Goal: Task Accomplishment & Management: Complete application form

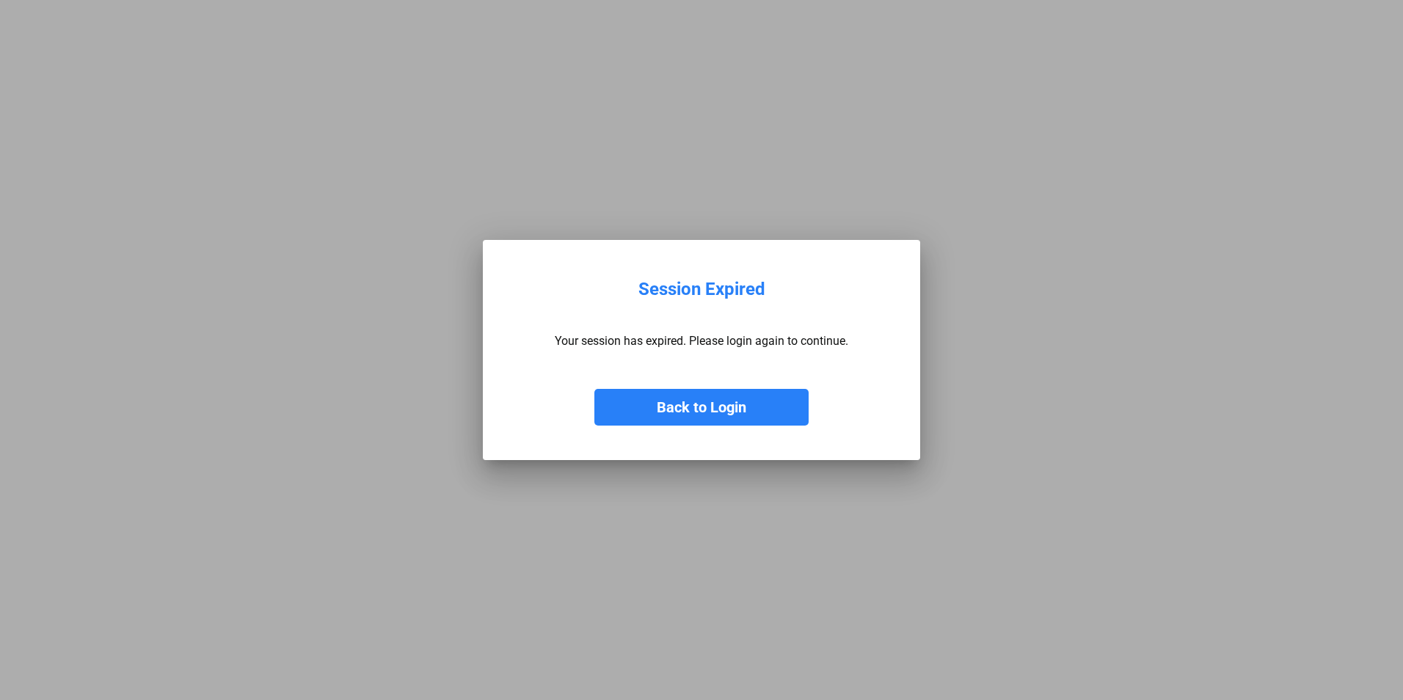
click at [754, 412] on button "Back to Login" at bounding box center [701, 407] width 214 height 37
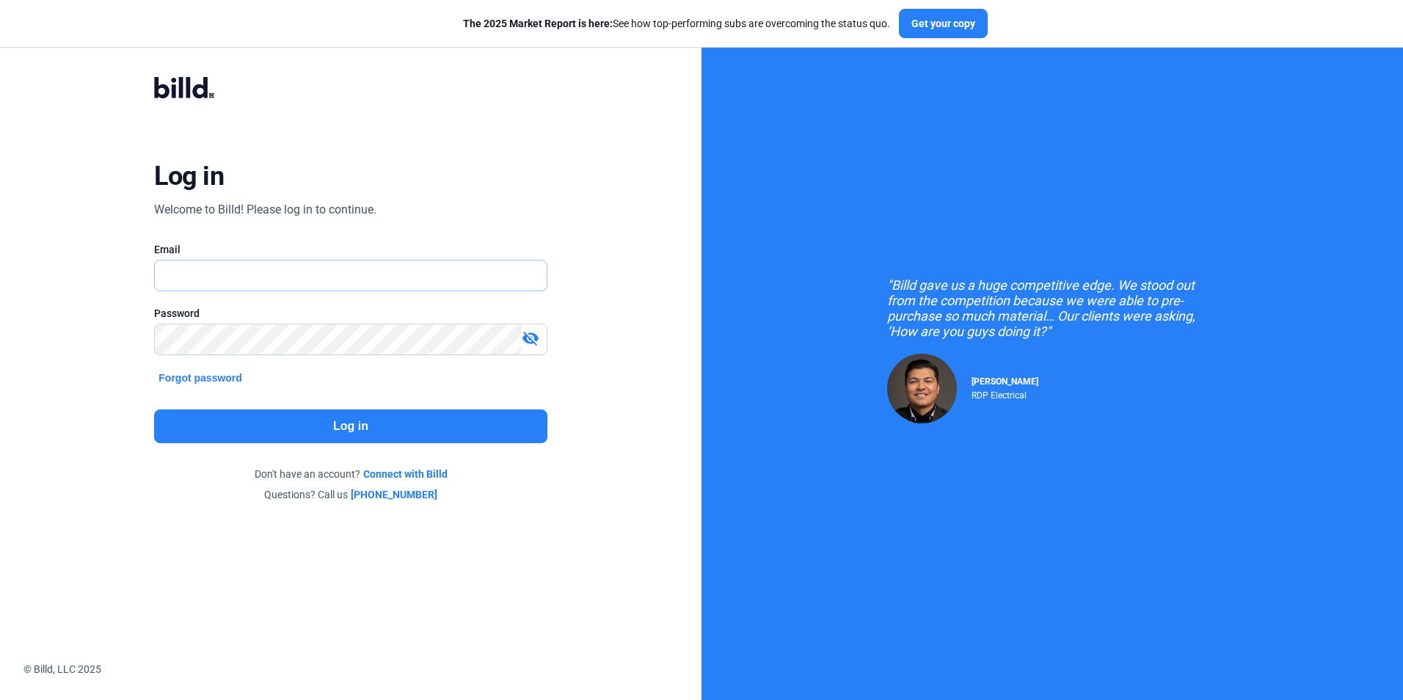
type input "[EMAIL_ADDRESS][DOMAIN_NAME]"
click at [341, 409] on button "Log in" at bounding box center [350, 426] width 392 height 34
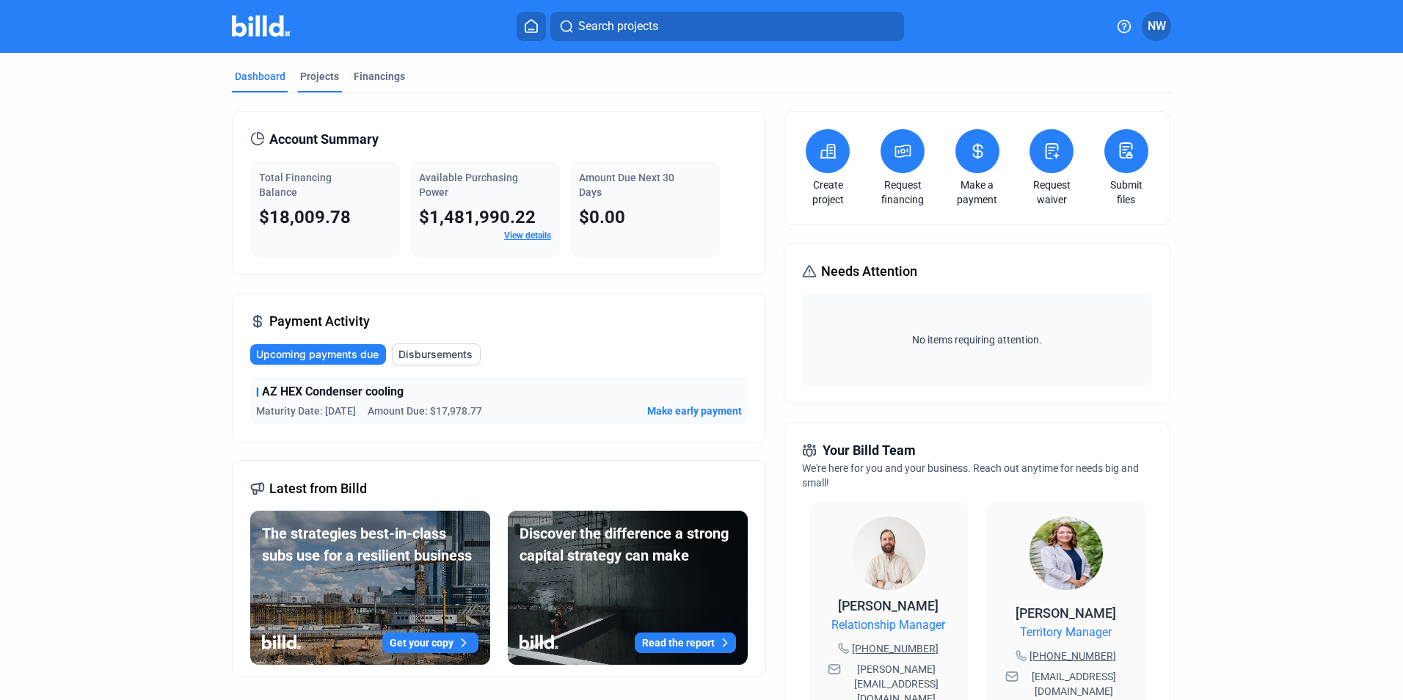
click at [312, 81] on div "Projects" at bounding box center [319, 76] width 39 height 15
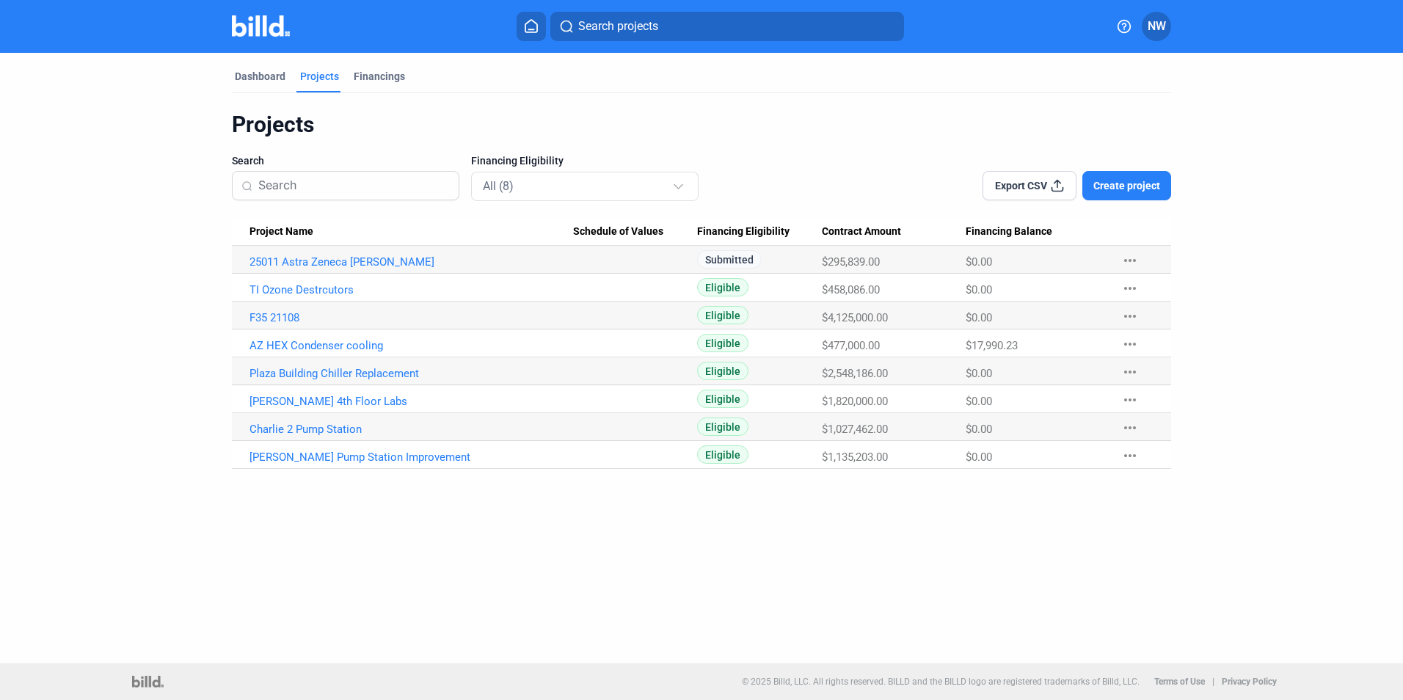
click at [1116, 181] on span "Create project" at bounding box center [1126, 185] width 67 height 15
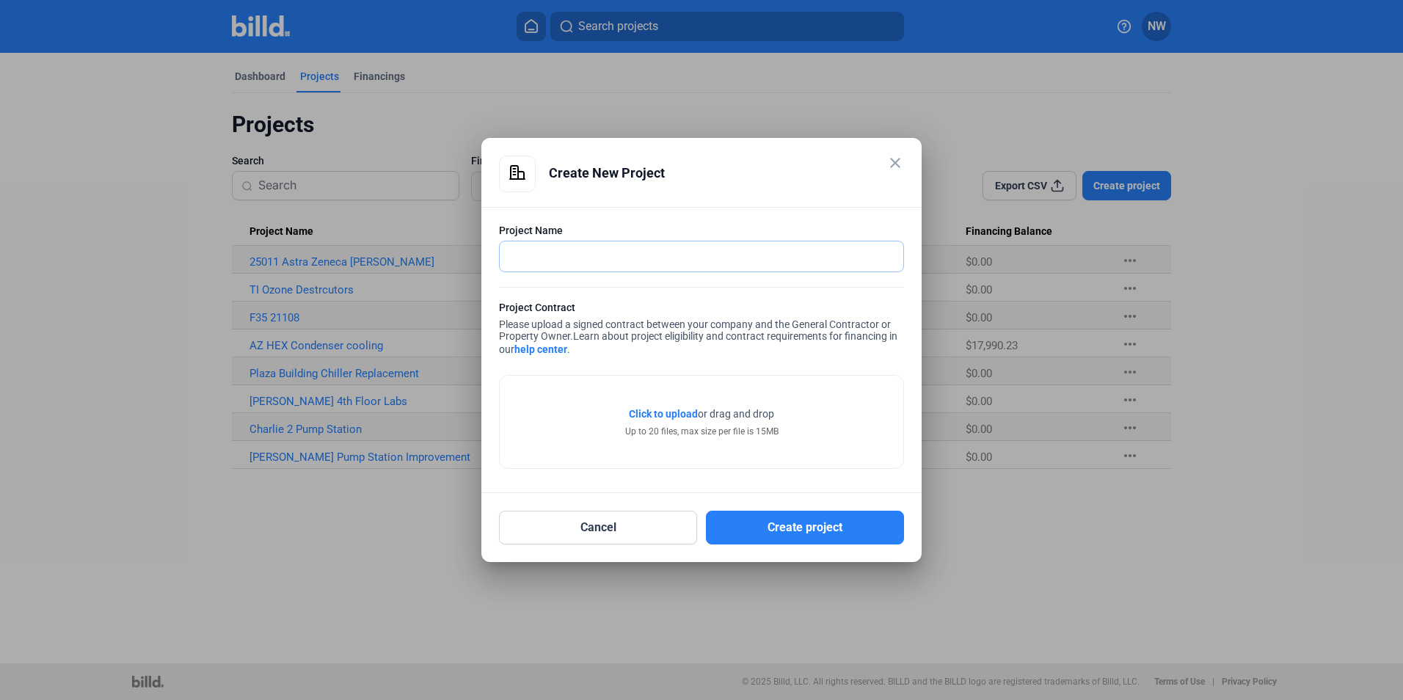
click at [646, 255] on input "text" at bounding box center [693, 256] width 387 height 30
click at [673, 259] on input "Plano [GEOGRAPHIC_DATA][PERSON_NAME]" at bounding box center [701, 256] width 403 height 30
type input "Plano [GEOGRAPHIC_DATA][PERSON_NAME]"
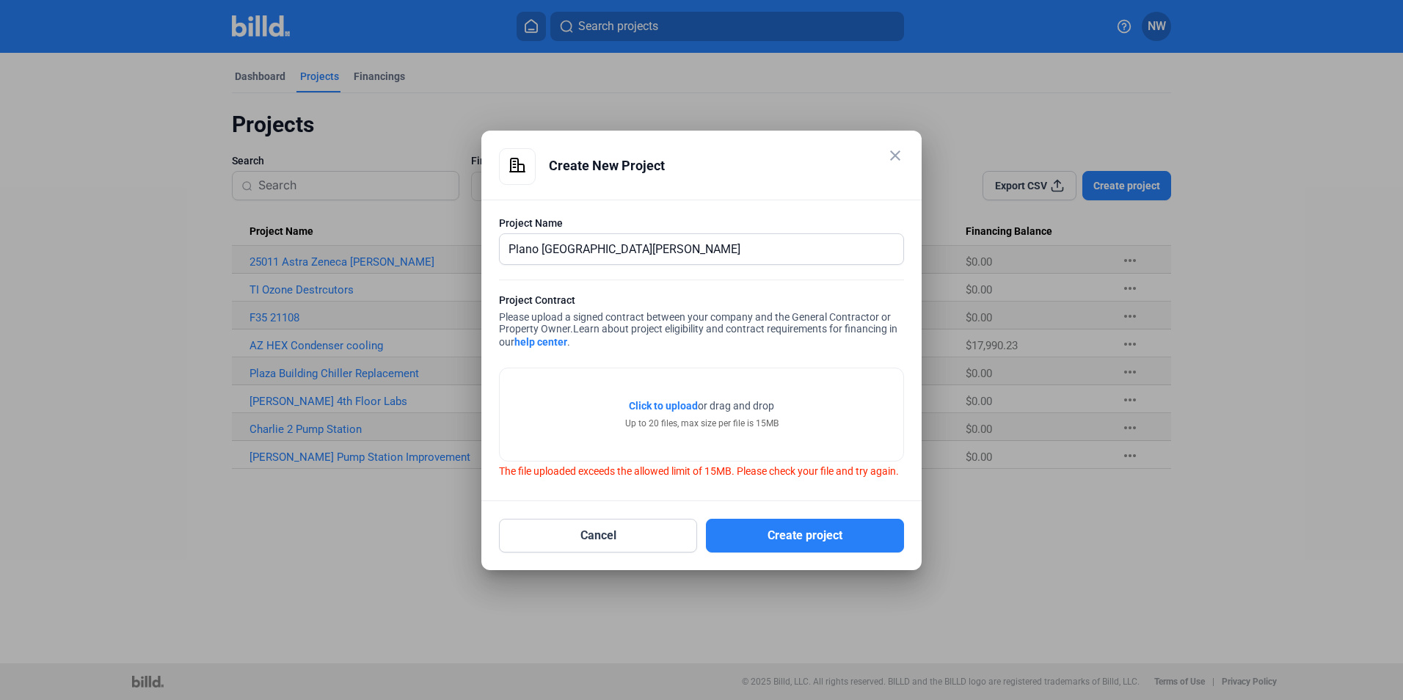
click at [656, 400] on span "Click to upload" at bounding box center [663, 406] width 69 height 12
click at [675, 400] on span "Click to upload" at bounding box center [663, 406] width 69 height 12
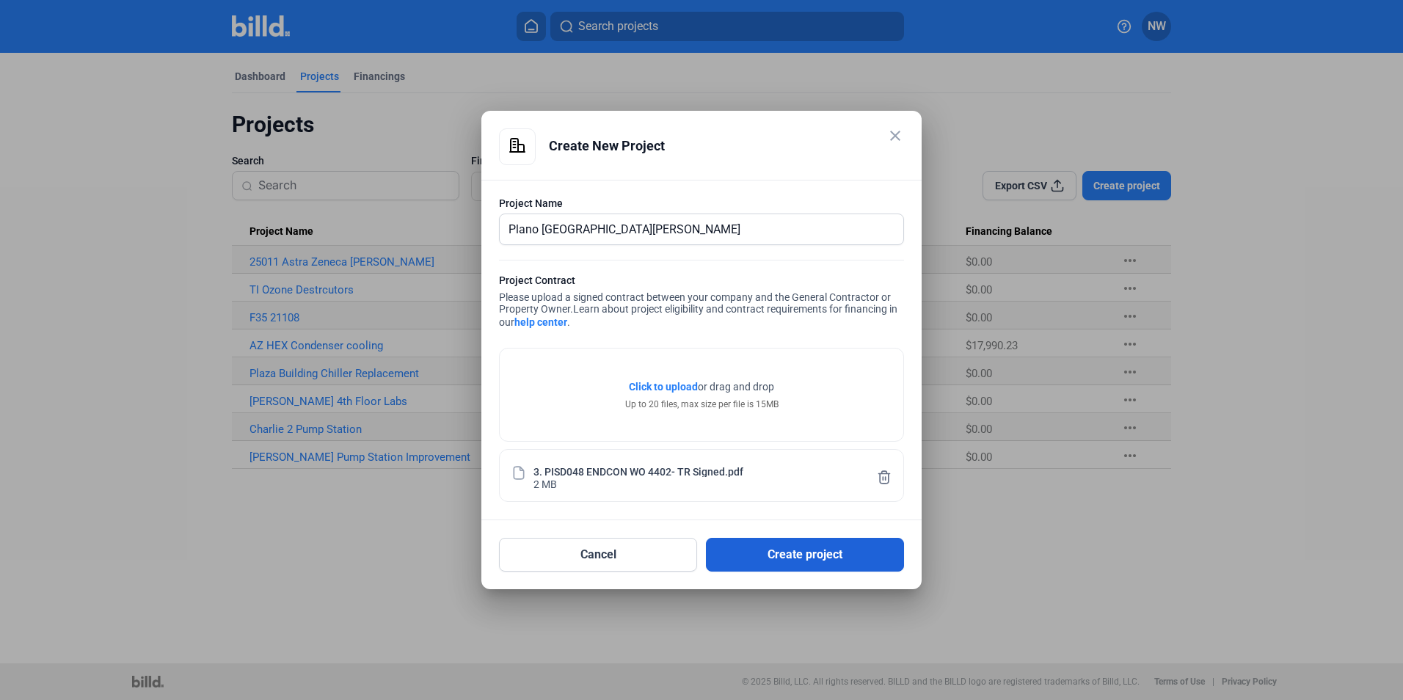
click at [813, 550] on button "Create project" at bounding box center [805, 555] width 198 height 34
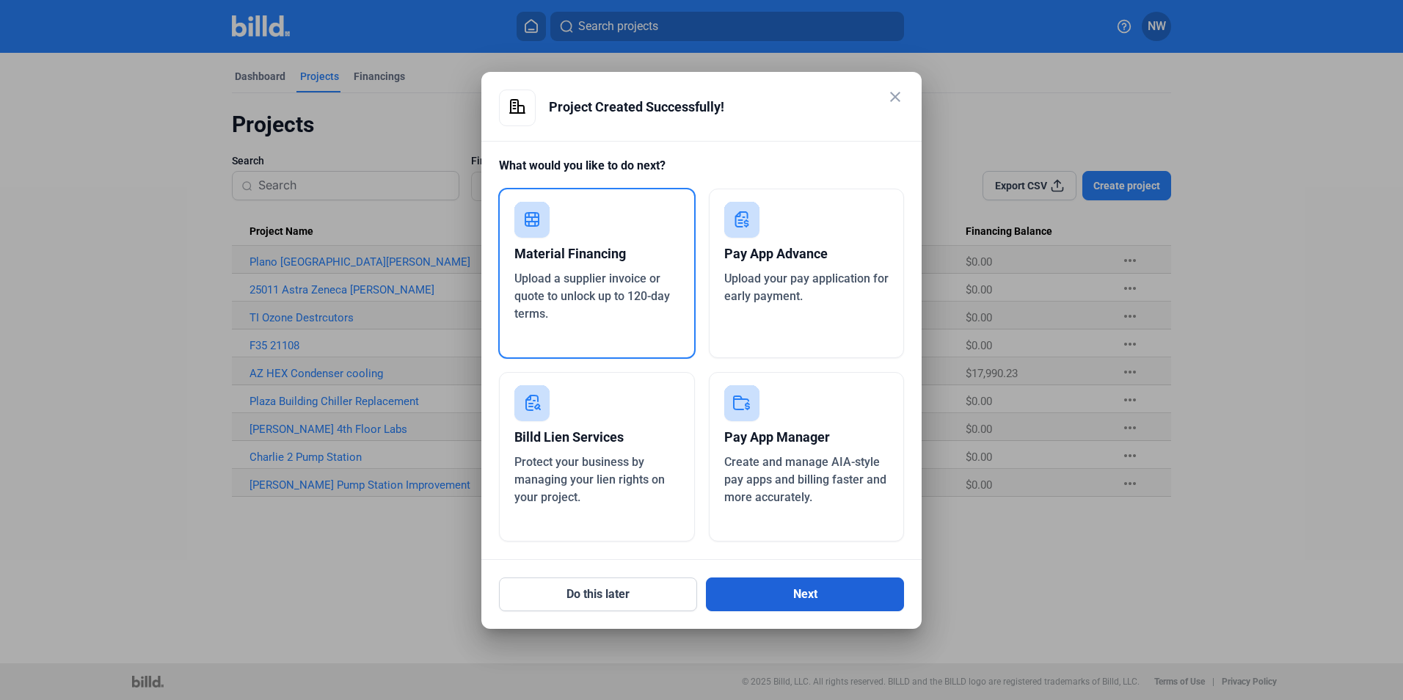
click at [803, 584] on button "Next" at bounding box center [805, 594] width 198 height 34
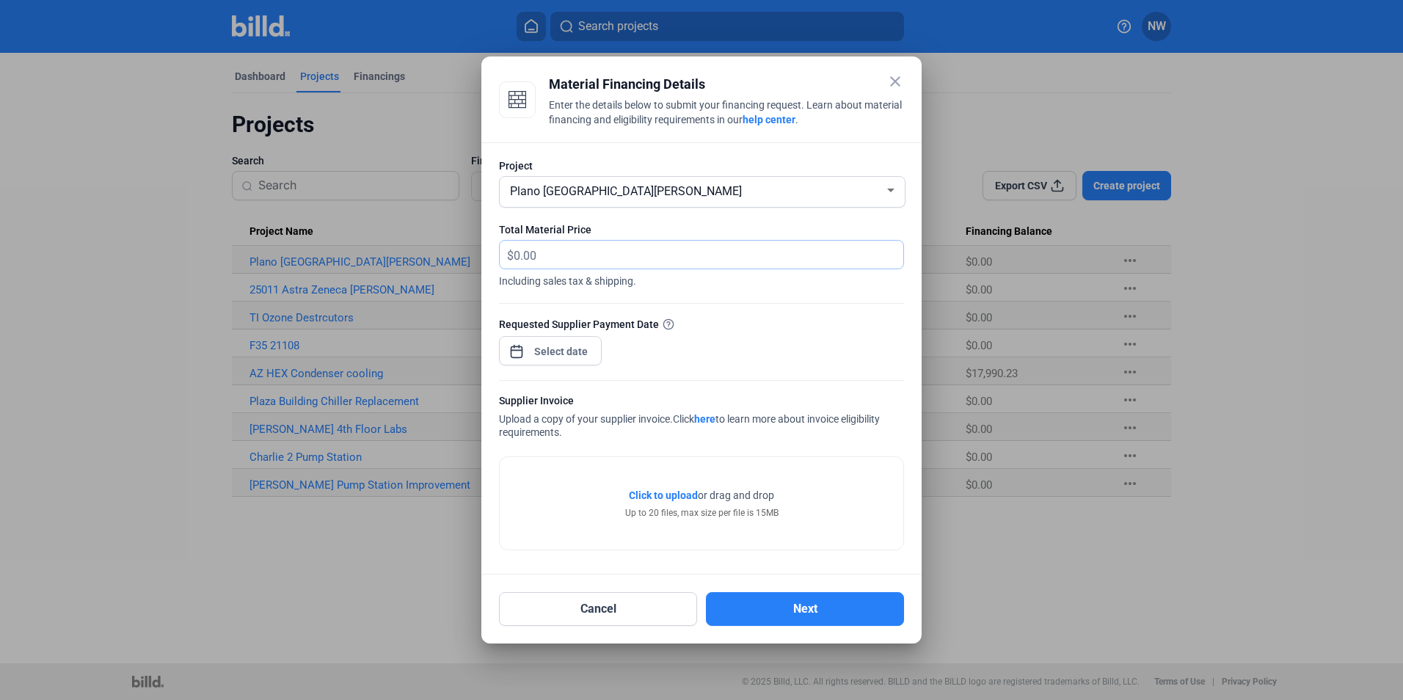
click at [548, 243] on input "text" at bounding box center [699, 255] width 373 height 29
type input "383,760"
click at [524, 357] on span "Open calendar" at bounding box center [516, 343] width 35 height 35
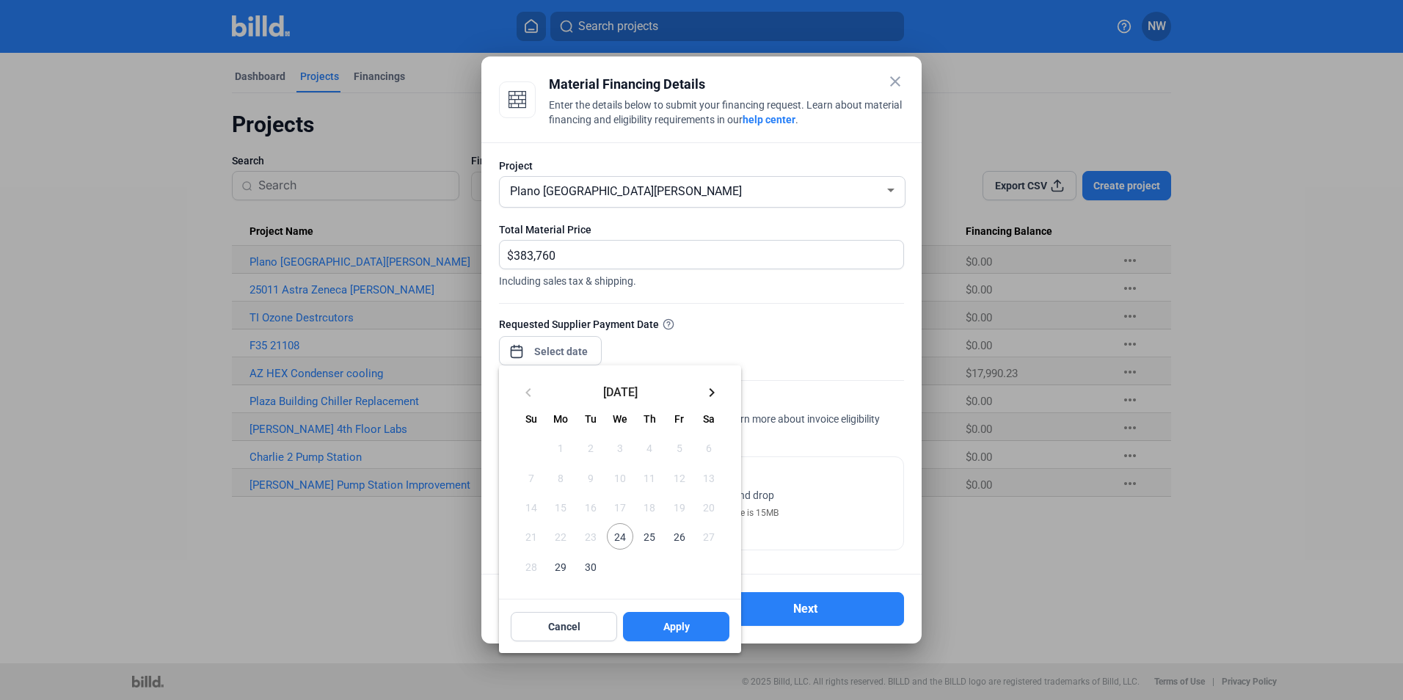
click at [613, 535] on span "24" at bounding box center [620, 536] width 26 height 26
click at [676, 618] on button "Apply" at bounding box center [676, 626] width 106 height 29
type input "[DATE]"
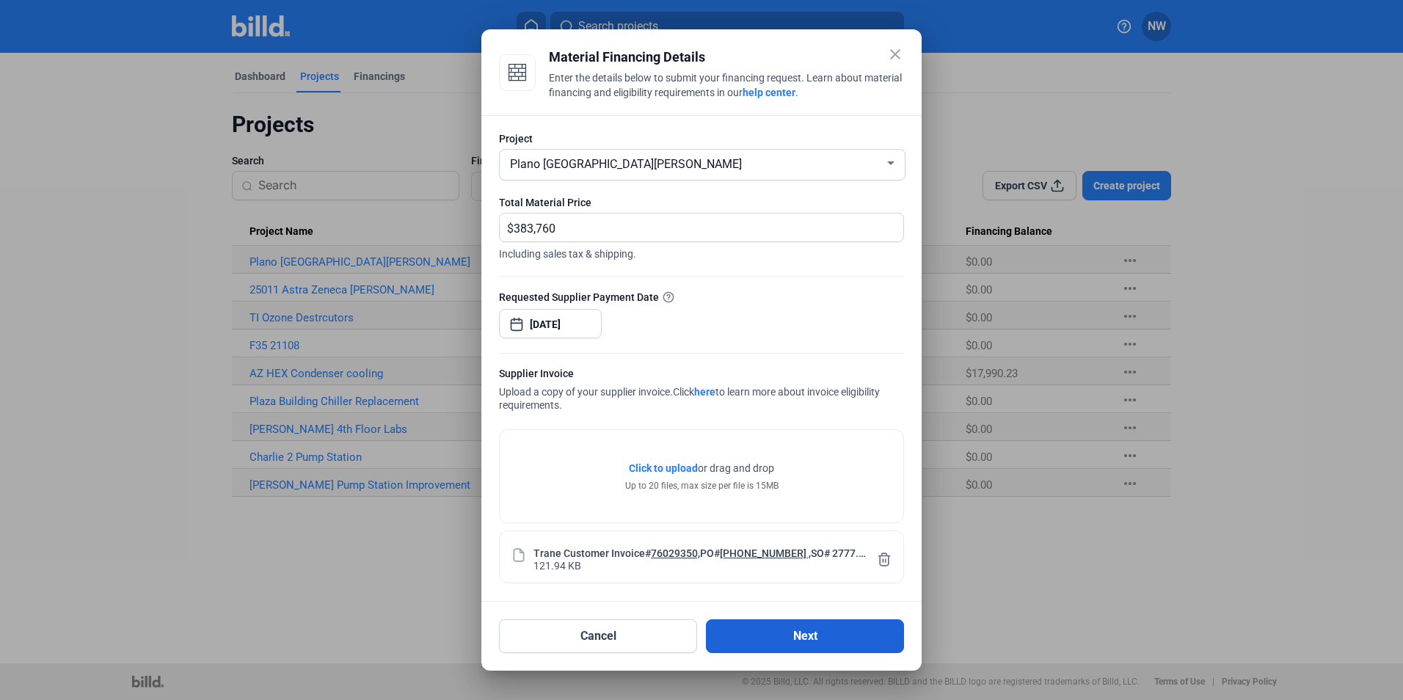
click at [805, 642] on button "Next" at bounding box center [805, 636] width 198 height 34
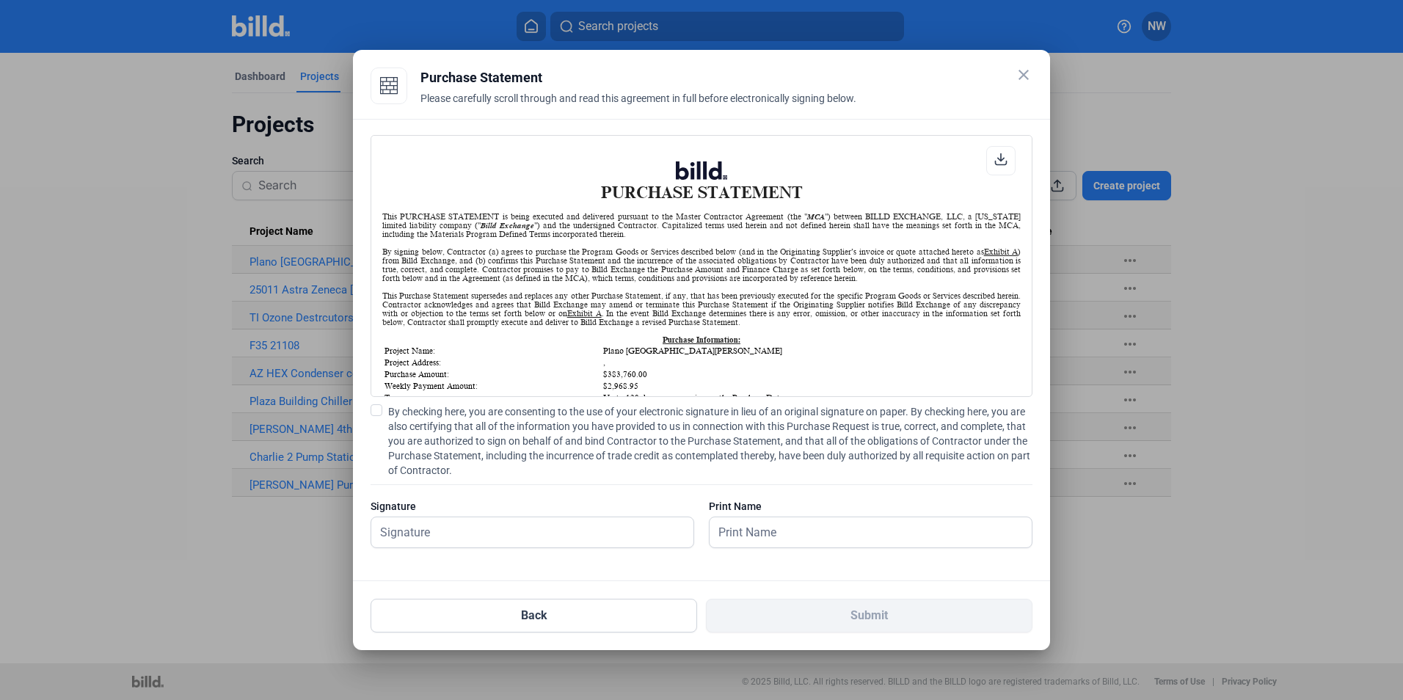
scroll to position [1, 0]
click at [855, 525] on input "text" at bounding box center [870, 532] width 322 height 30
click at [453, 538] on input "text" at bounding box center [524, 532] width 306 height 30
type input "[PERSON_NAME]"
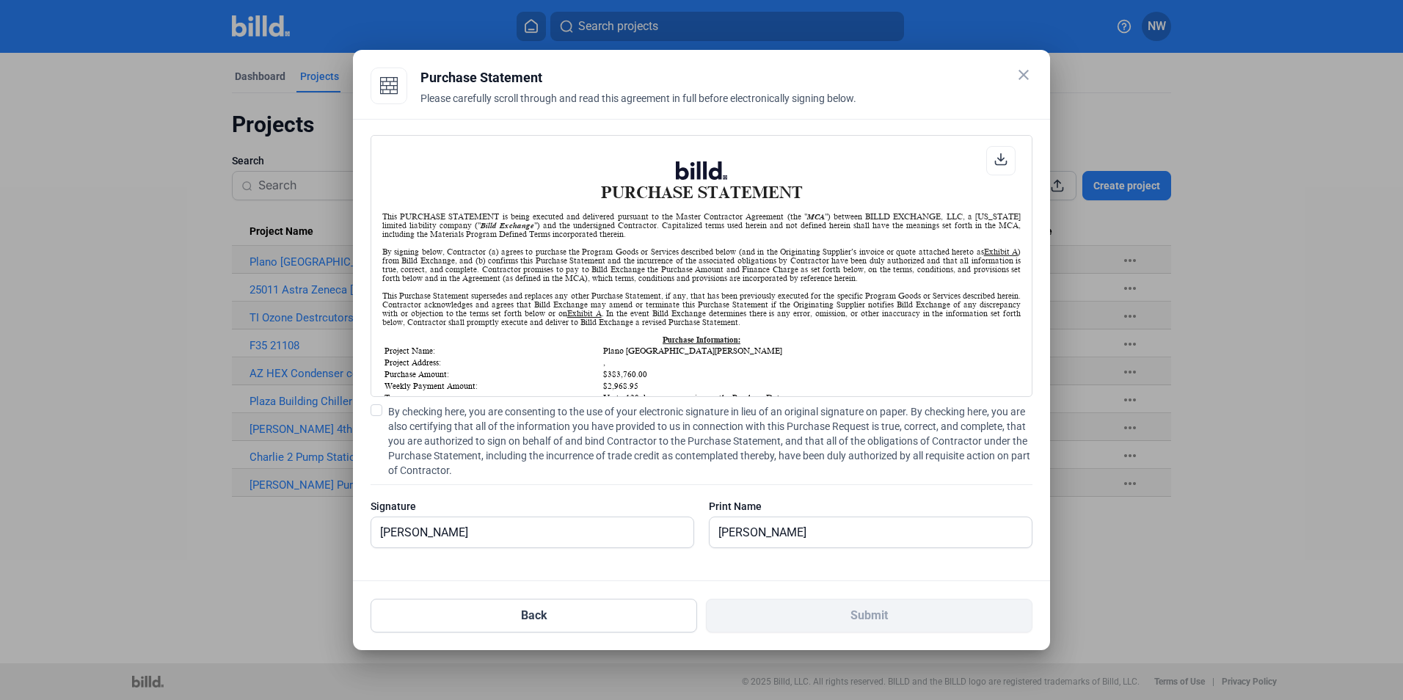
click at [374, 409] on span at bounding box center [376, 410] width 12 height 12
click at [0, 0] on input "By checking here, you are consenting to the use of your electronic signature in…" at bounding box center [0, 0] width 0 height 0
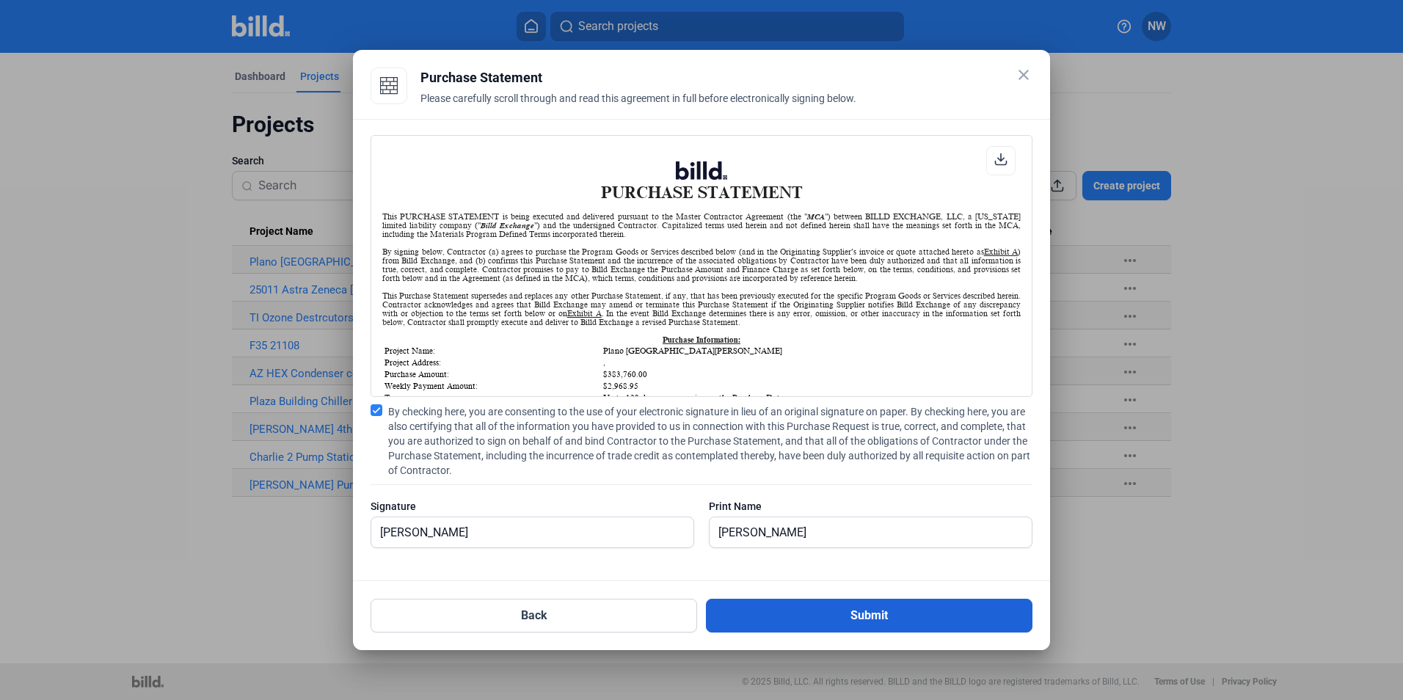
click at [836, 613] on button "Submit" at bounding box center [869, 616] width 326 height 34
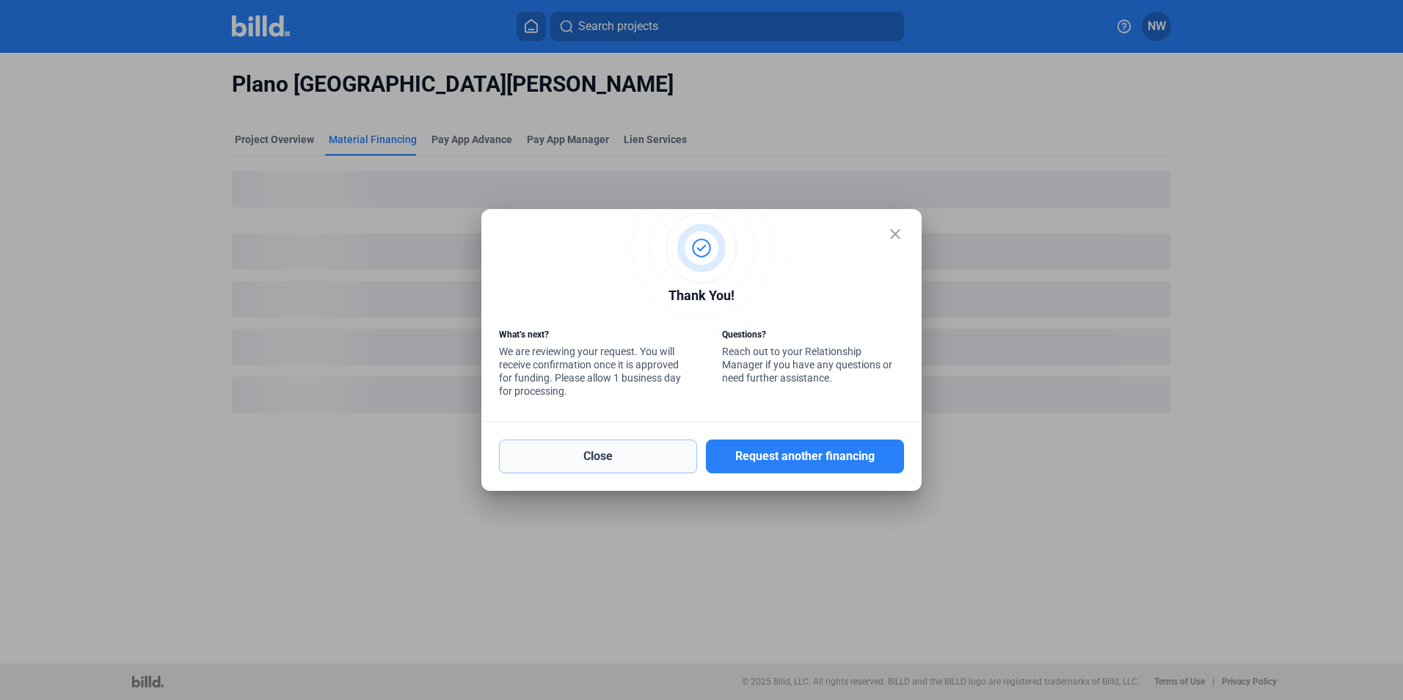
click at [579, 458] on button "Close" at bounding box center [598, 456] width 198 height 34
